Goal: Navigation & Orientation: Find specific page/section

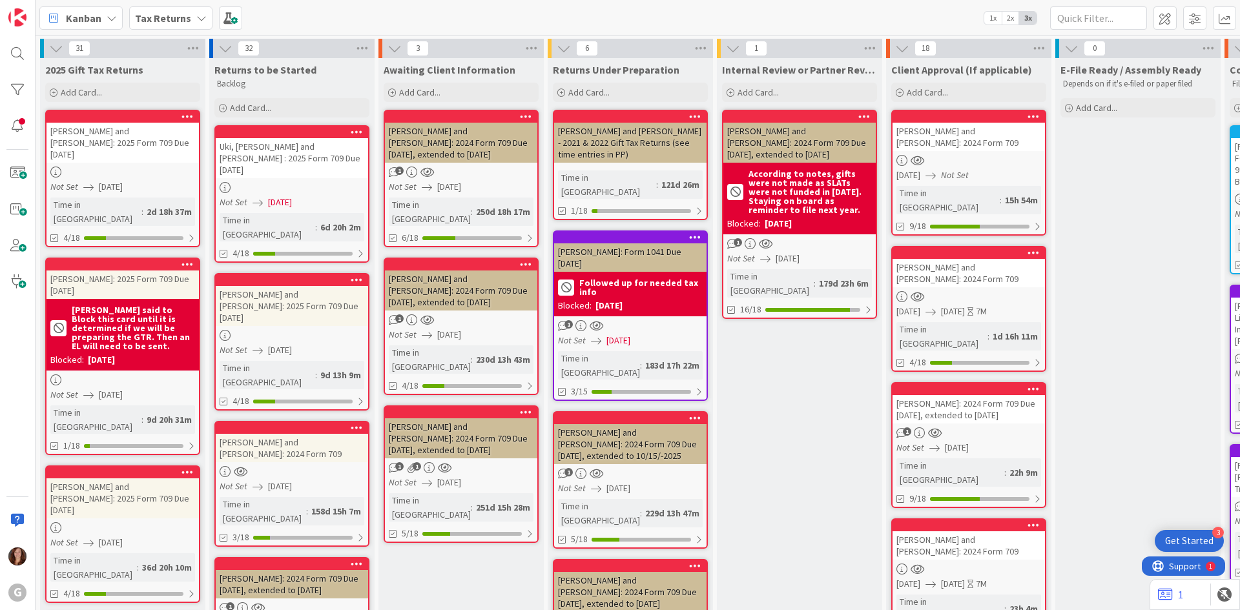
click at [152, 22] on b "Tax Returns" at bounding box center [163, 18] width 56 height 13
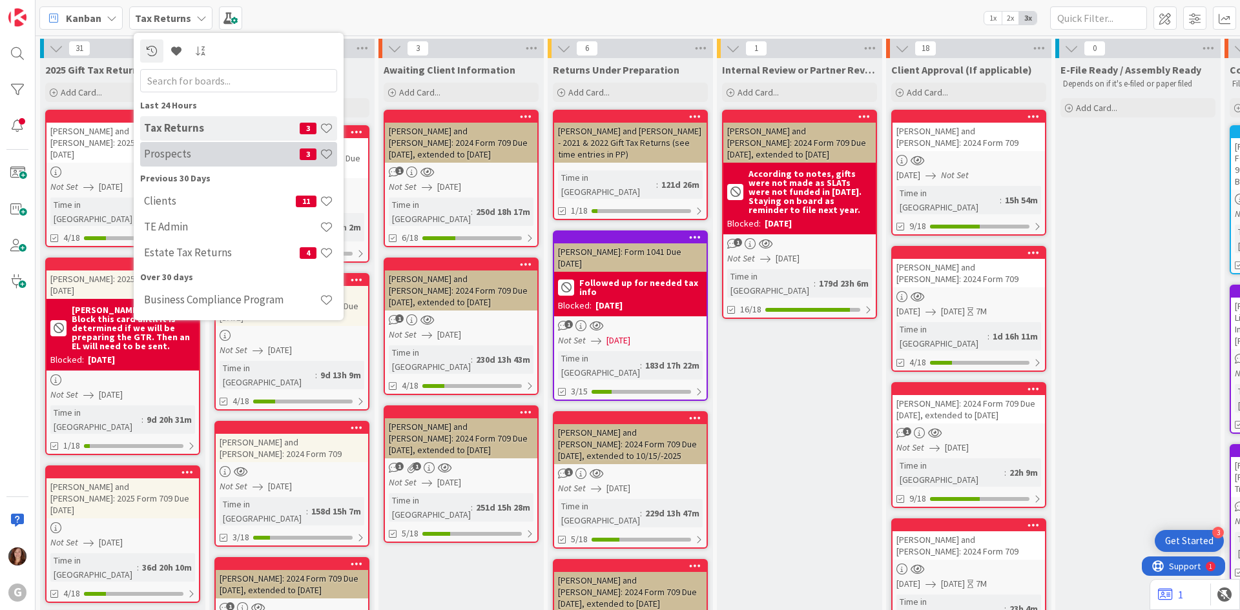
click at [170, 157] on h4 "Prospects" at bounding box center [222, 153] width 156 height 13
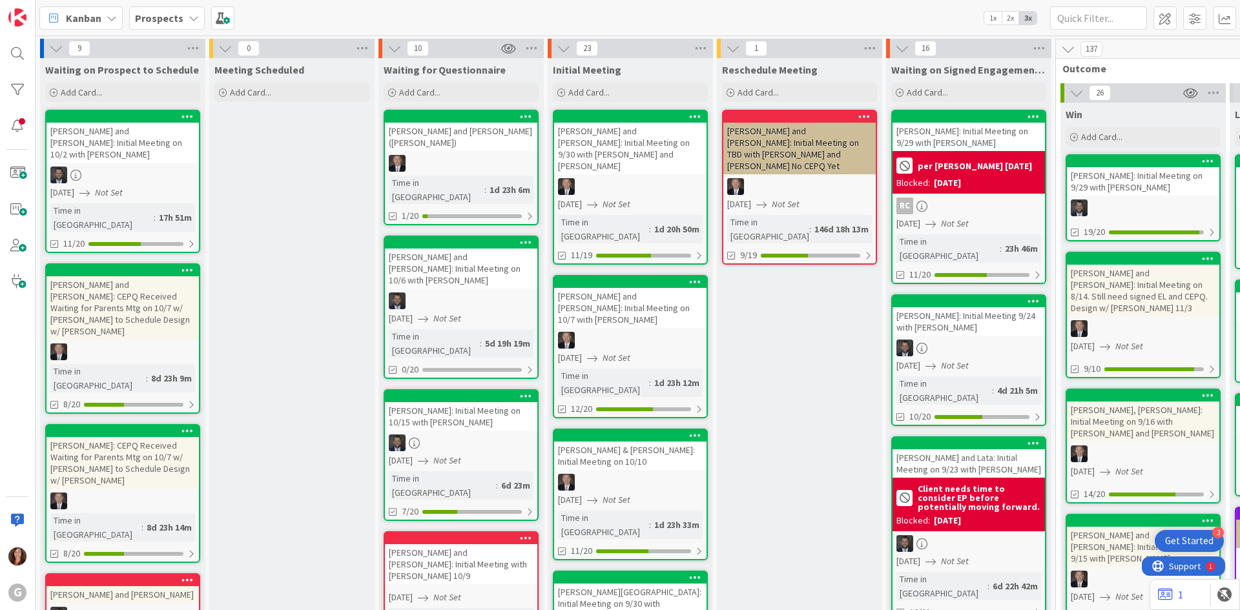
click at [1114, 167] on div "[PERSON_NAME]: Initial Meeting on 9/29 with [PERSON_NAME]" at bounding box center [1143, 181] width 152 height 28
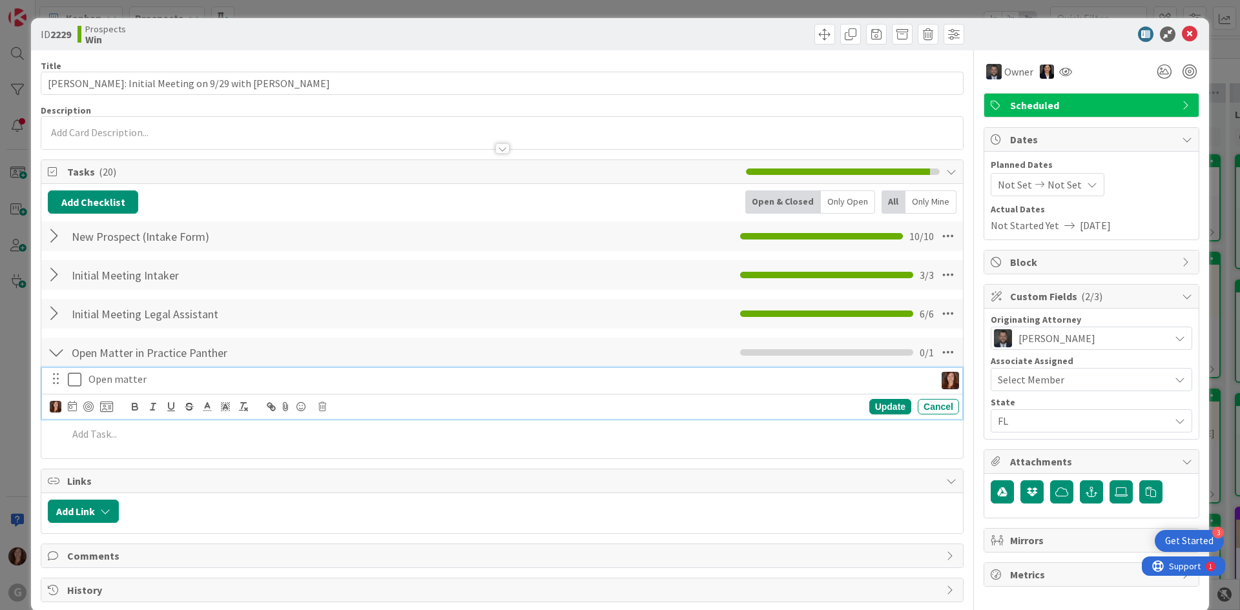
click at [76, 379] on icon at bounding box center [75, 379] width 14 height 15
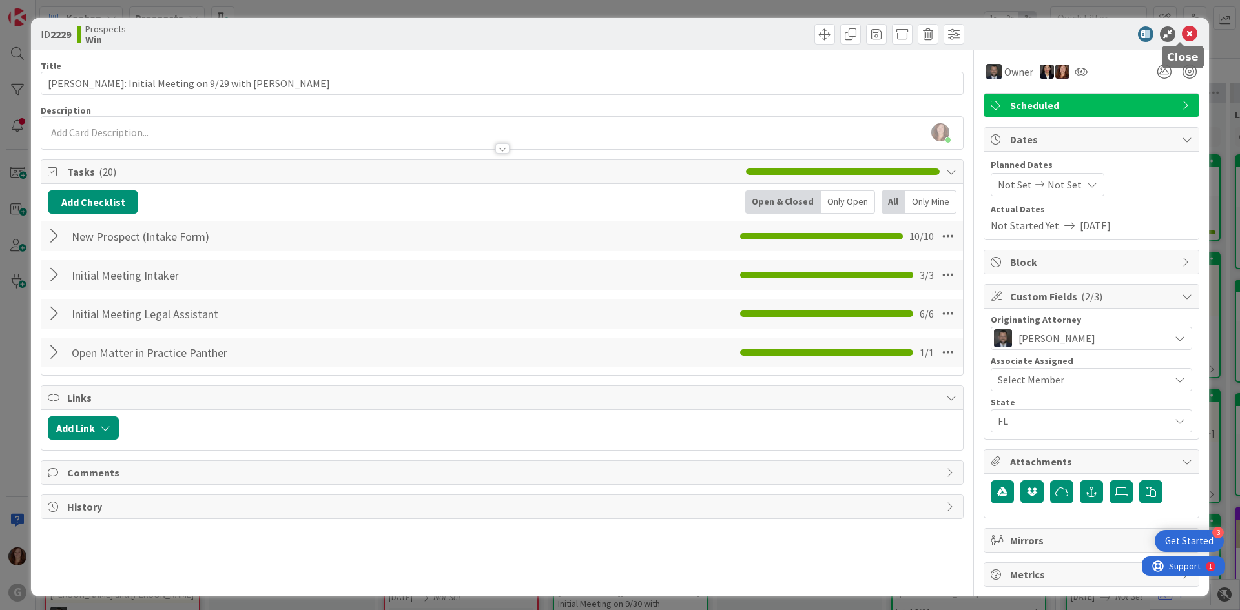
click at [1182, 30] on icon at bounding box center [1189, 33] width 15 height 15
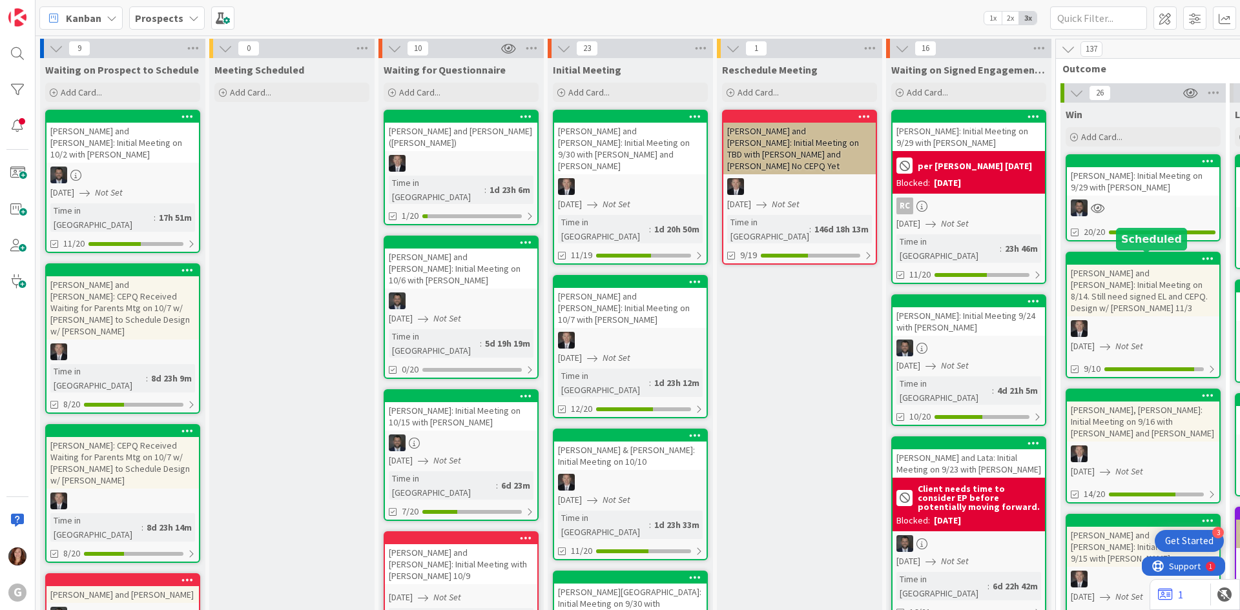
click at [1141, 263] on div at bounding box center [1145, 258] width 147 height 9
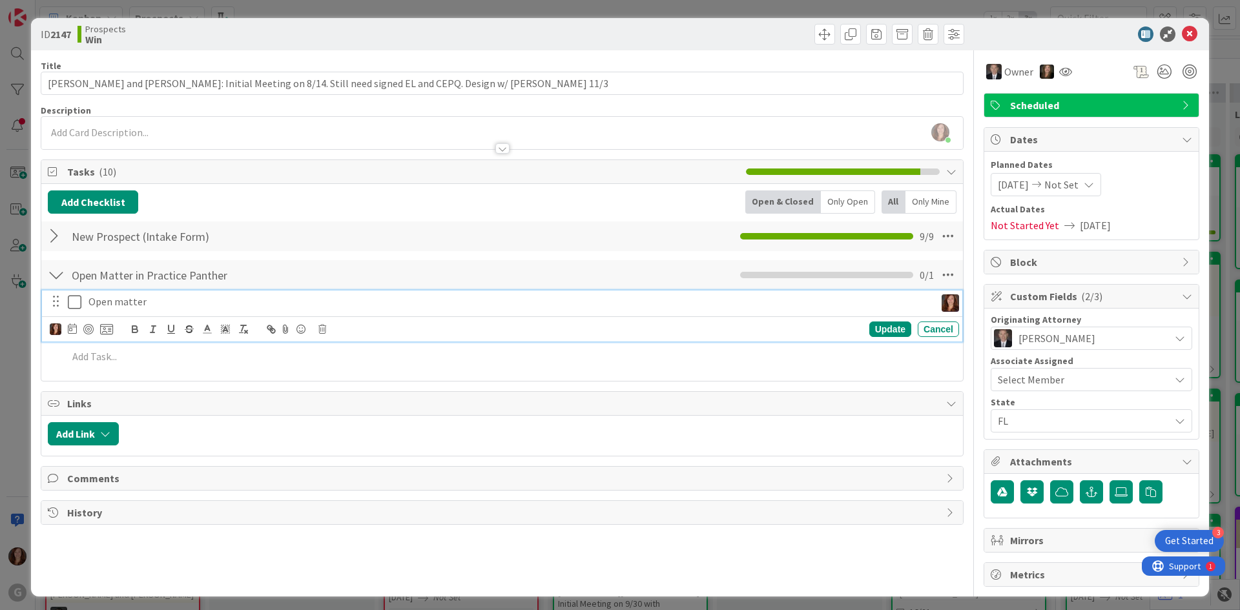
click at [70, 304] on icon at bounding box center [75, 301] width 14 height 15
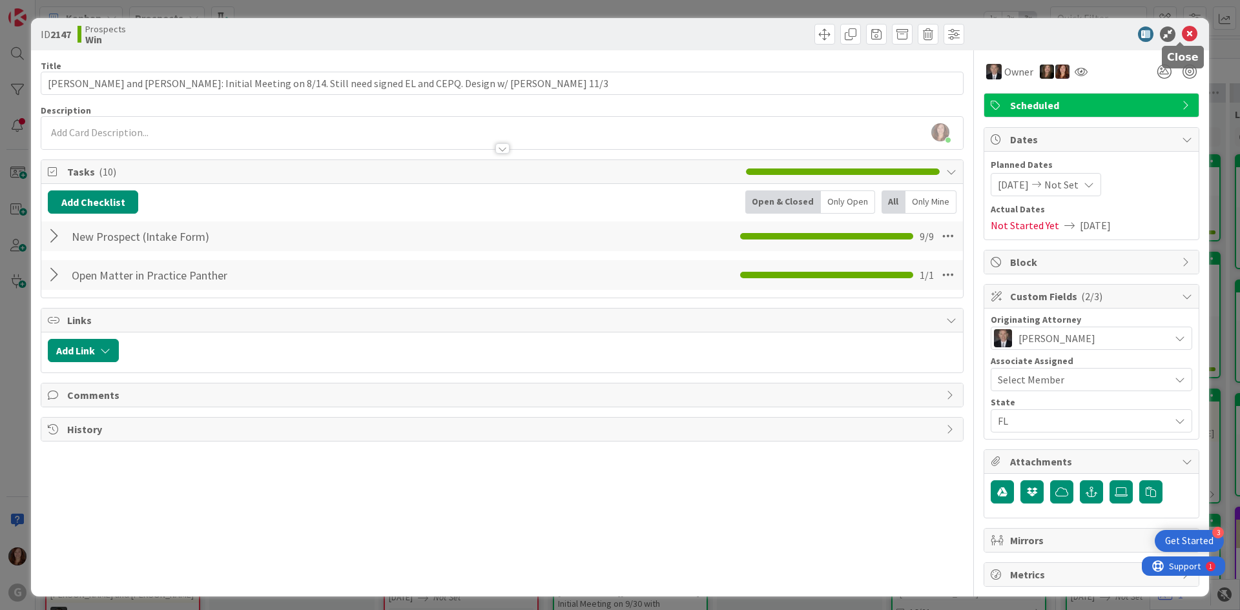
click at [1182, 34] on icon at bounding box center [1189, 33] width 15 height 15
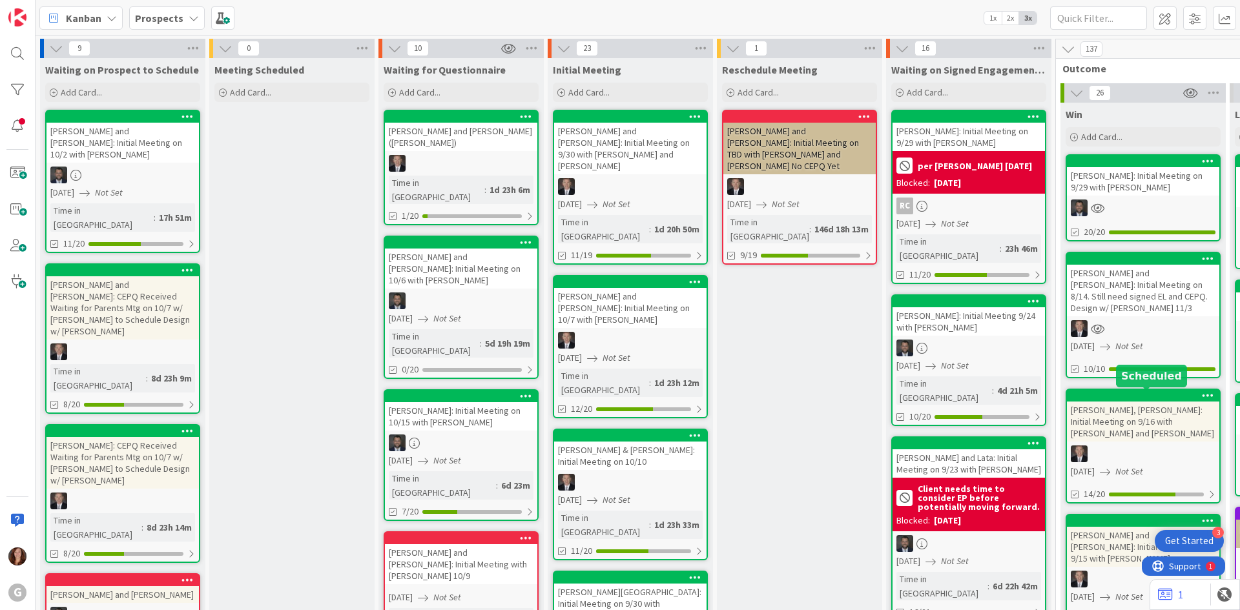
click at [1172, 393] on div at bounding box center [1145, 395] width 147 height 9
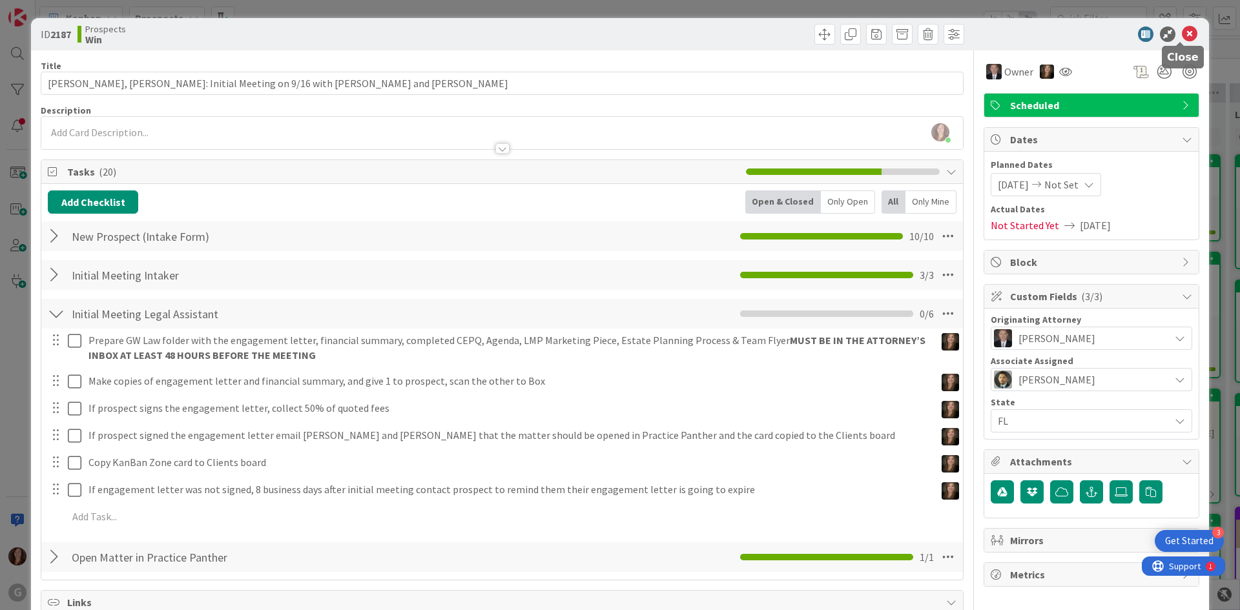
click at [1184, 32] on icon at bounding box center [1189, 33] width 15 height 15
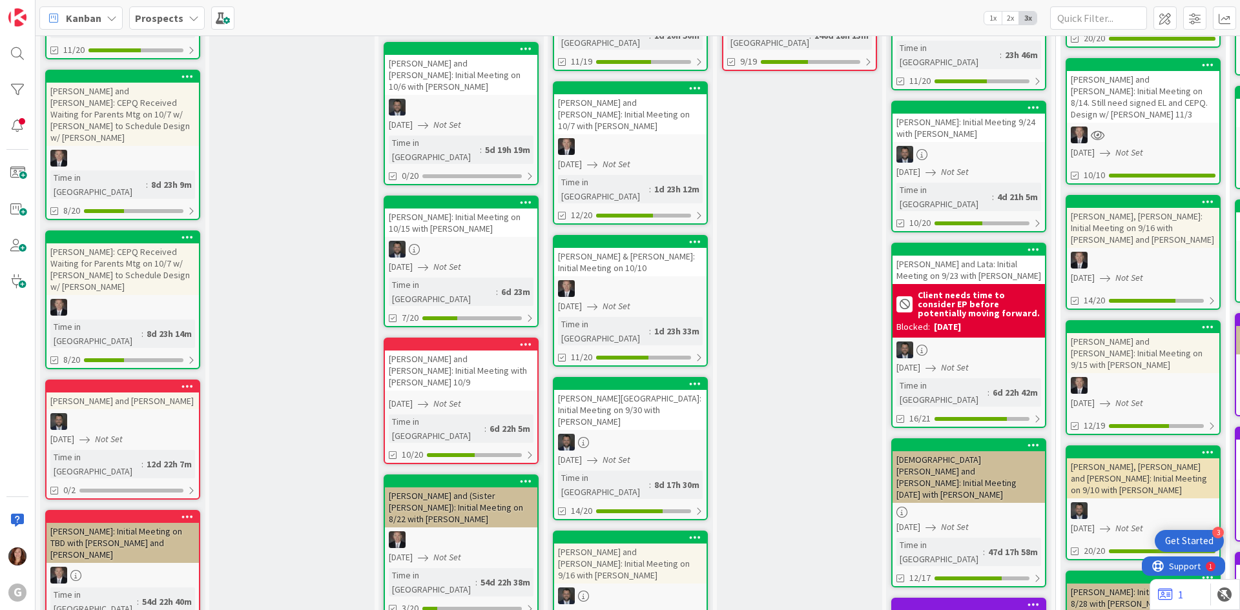
click at [1135, 333] on div "[PERSON_NAME] and [PERSON_NAME]: Initial Meeting on 9/15 with [PERSON_NAME]" at bounding box center [1143, 353] width 152 height 40
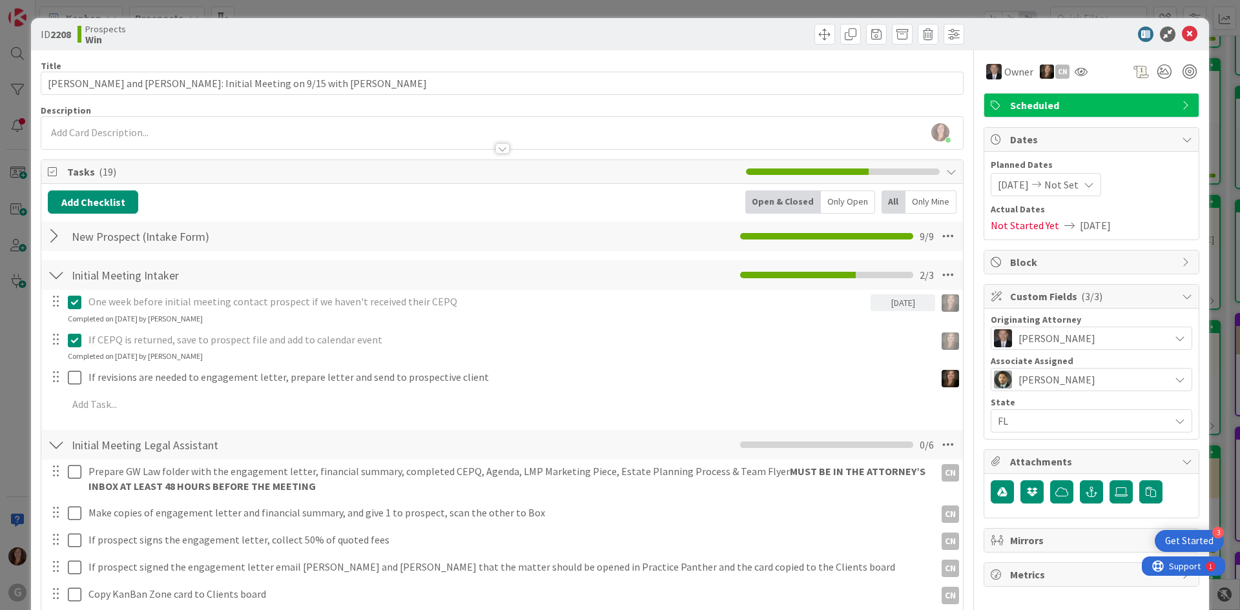
click at [50, 233] on div at bounding box center [56, 236] width 17 height 23
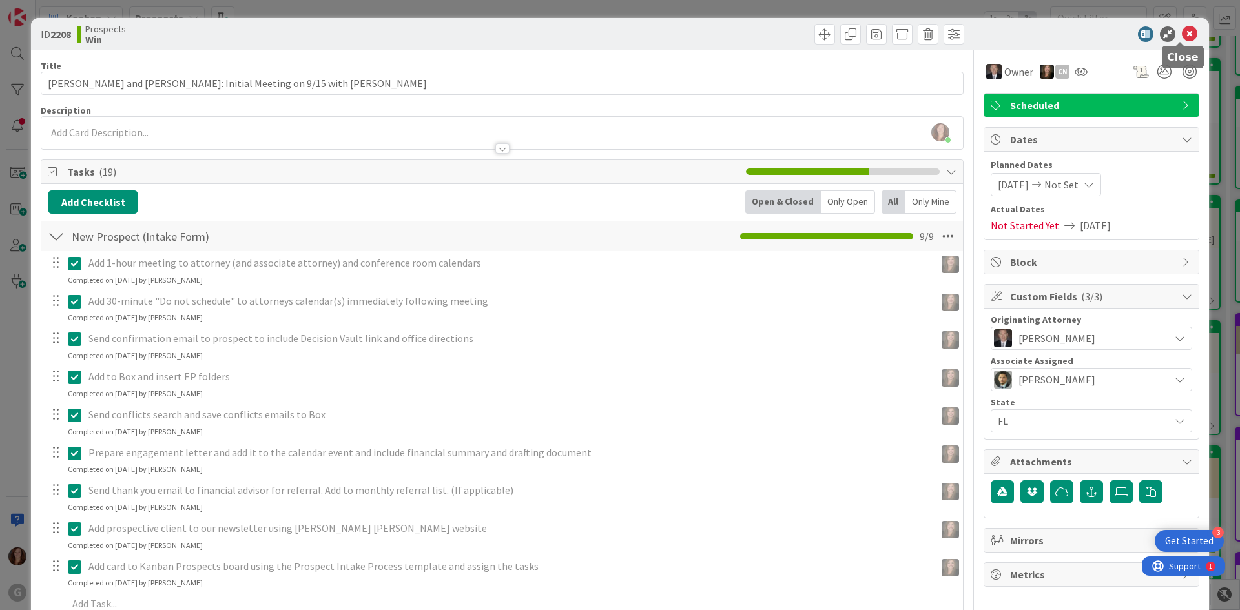
click at [1182, 30] on icon at bounding box center [1189, 33] width 15 height 15
